Goal: Information Seeking & Learning: Check status

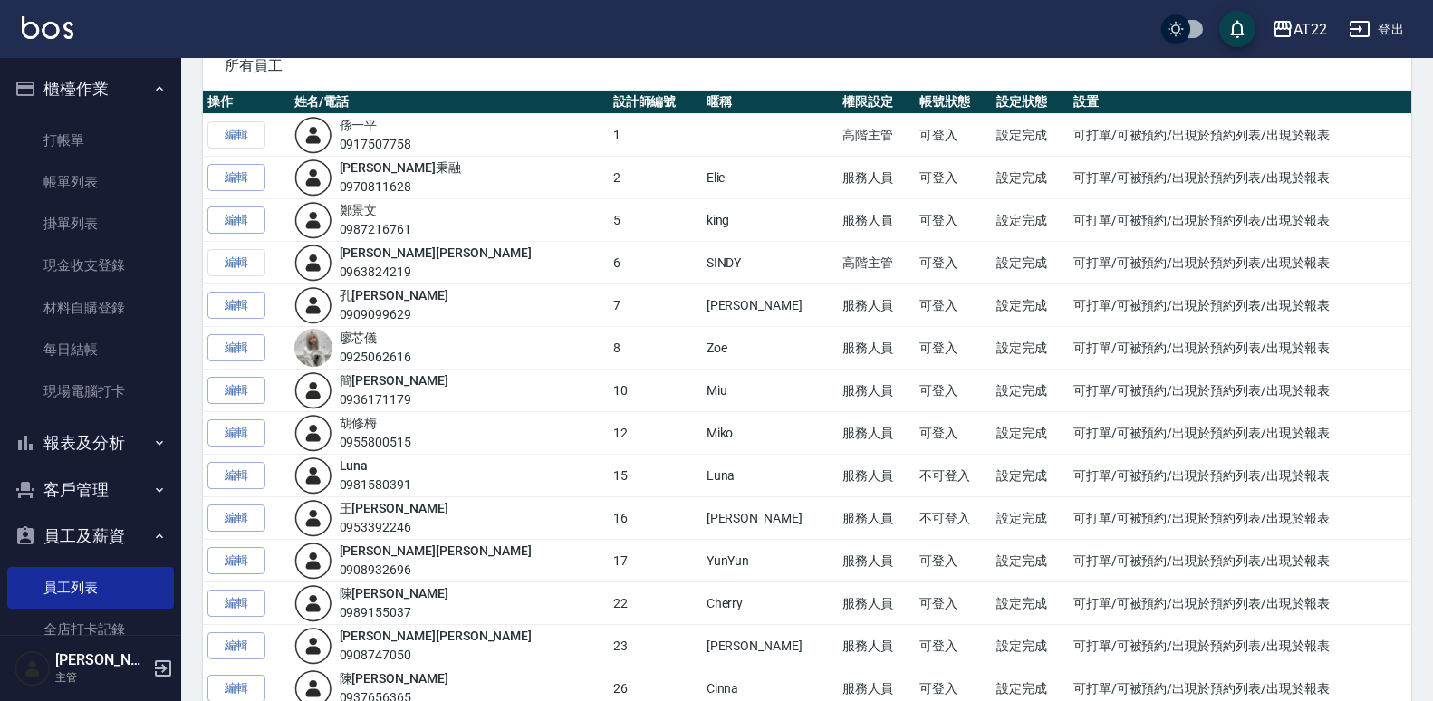
click at [60, 457] on button "報表及分析" at bounding box center [90, 442] width 167 height 47
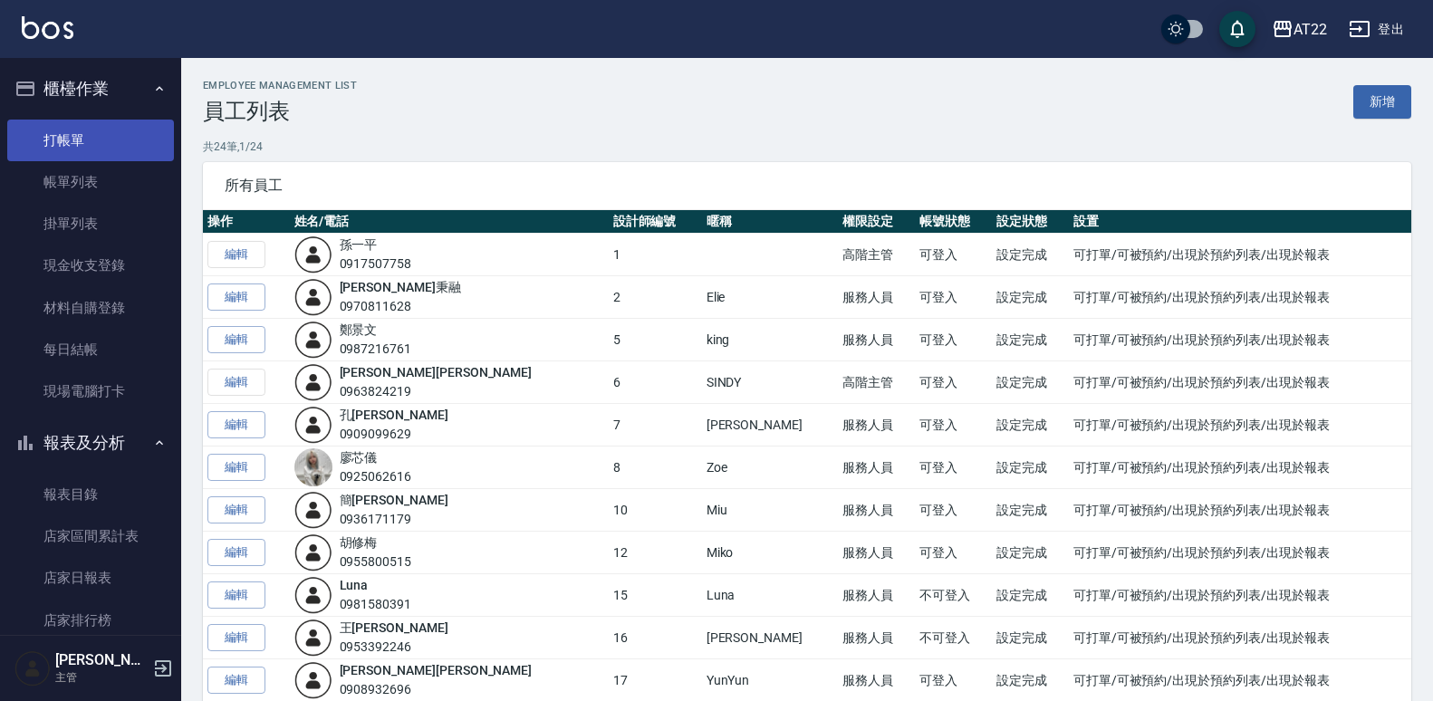
click at [100, 127] on link "打帳單" at bounding box center [90, 141] width 167 height 42
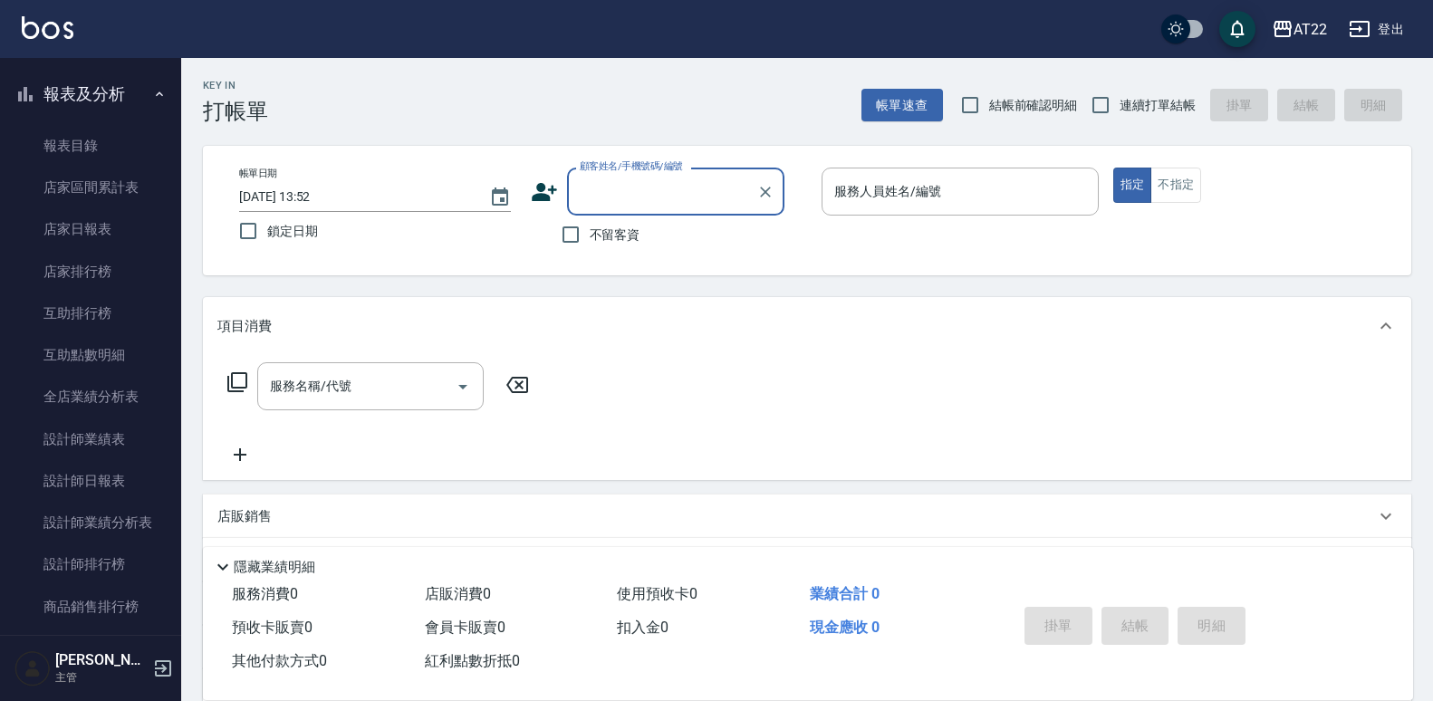
scroll to position [359, 0]
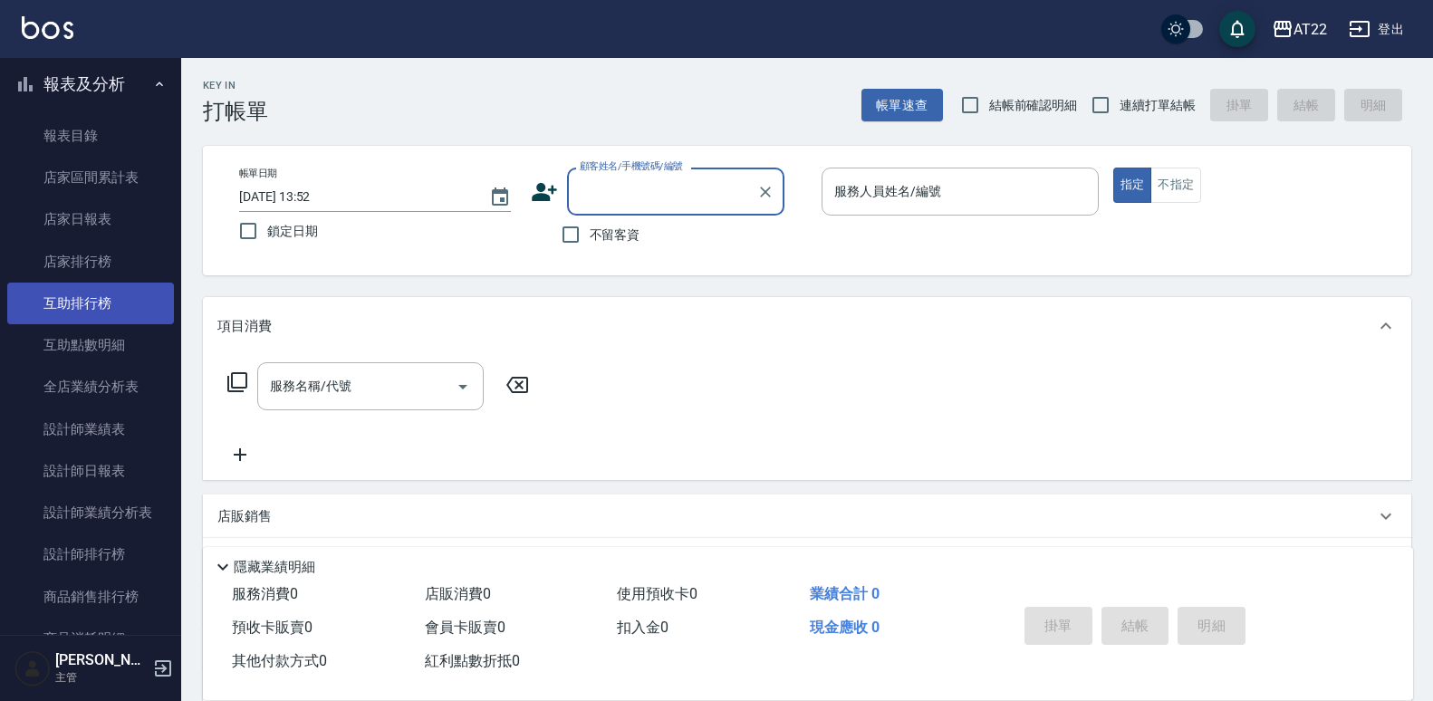
click at [121, 322] on link "互助排行榜" at bounding box center [90, 304] width 167 height 42
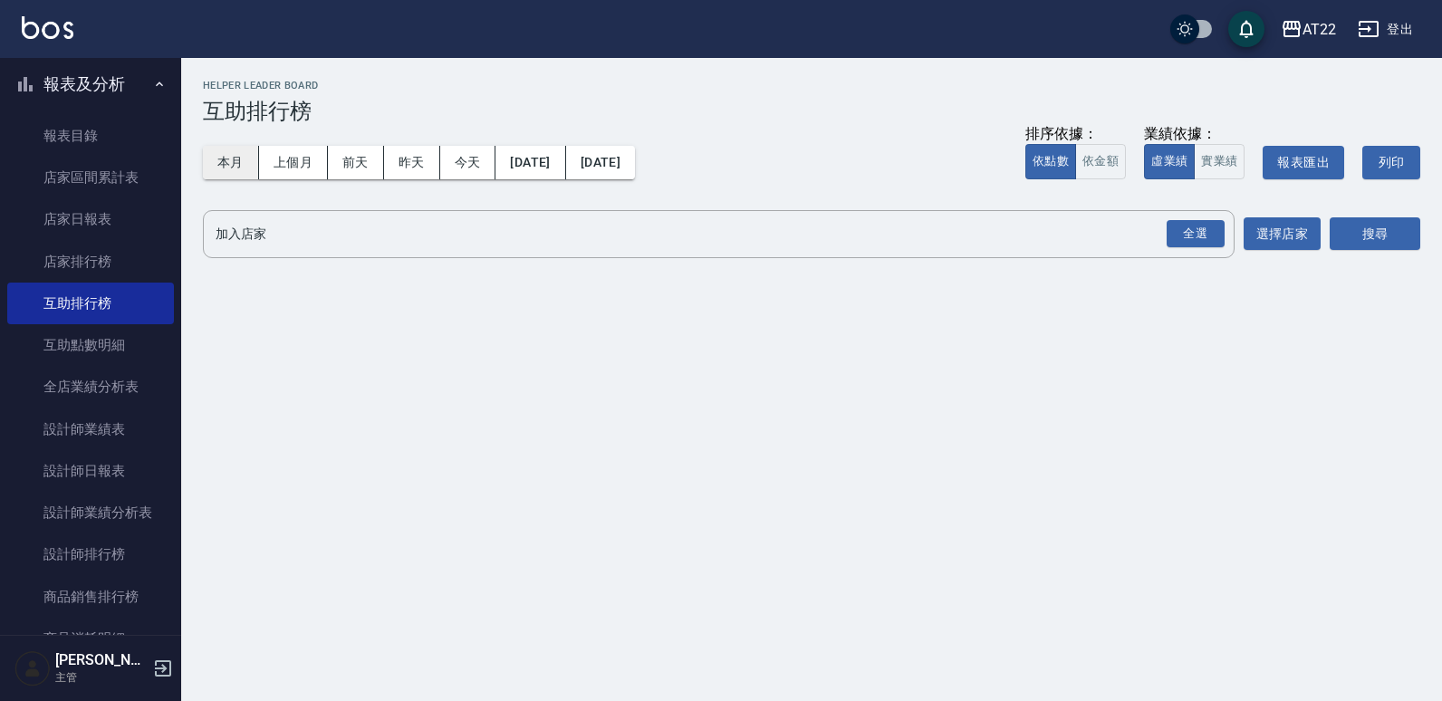
click at [240, 159] on button "本月" at bounding box center [231, 163] width 56 height 34
click at [230, 146] on button "本月" at bounding box center [231, 163] width 56 height 34
click at [1192, 224] on div "全選" at bounding box center [1196, 234] width 58 height 28
click at [1383, 229] on button "搜尋" at bounding box center [1375, 235] width 91 height 34
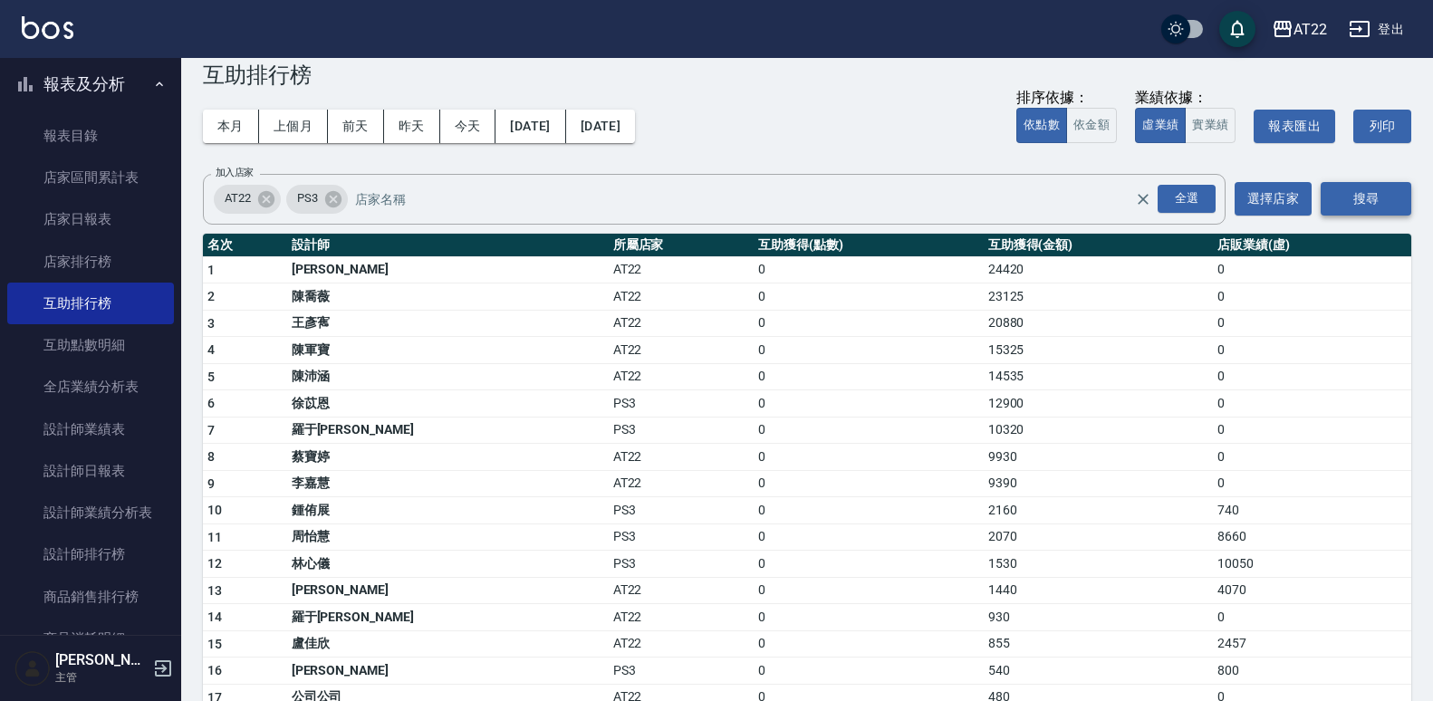
scroll to position [39, 0]
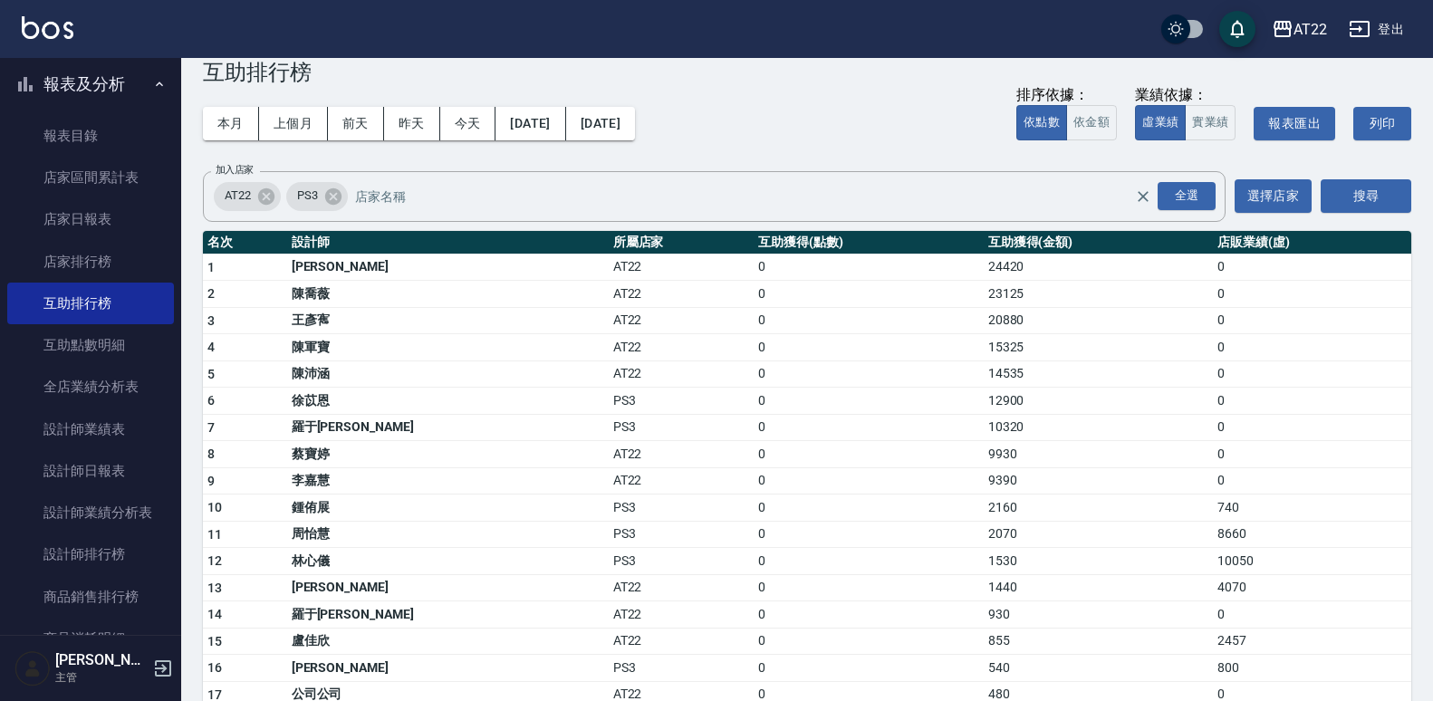
click at [1137, 403] on td "12900" at bounding box center [1098, 401] width 229 height 27
click at [1135, 514] on td "2160" at bounding box center [1098, 508] width 229 height 27
click at [1126, 537] on td "2070" at bounding box center [1098, 534] width 229 height 27
click at [1121, 536] on td "2070" at bounding box center [1098, 534] width 229 height 27
click at [474, 125] on button "今天" at bounding box center [468, 124] width 56 height 34
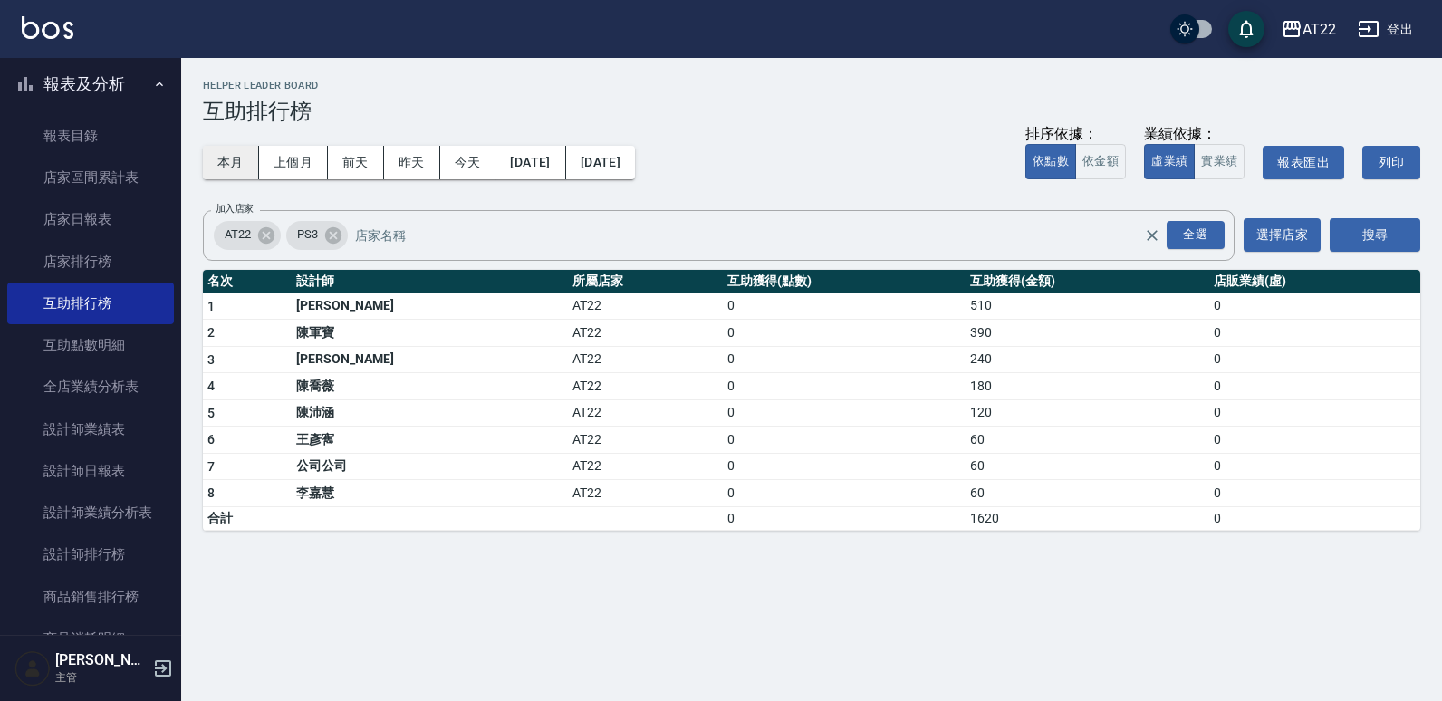
click at [239, 153] on button "本月" at bounding box center [231, 163] width 56 height 34
